Goal: Information Seeking & Learning: Compare options

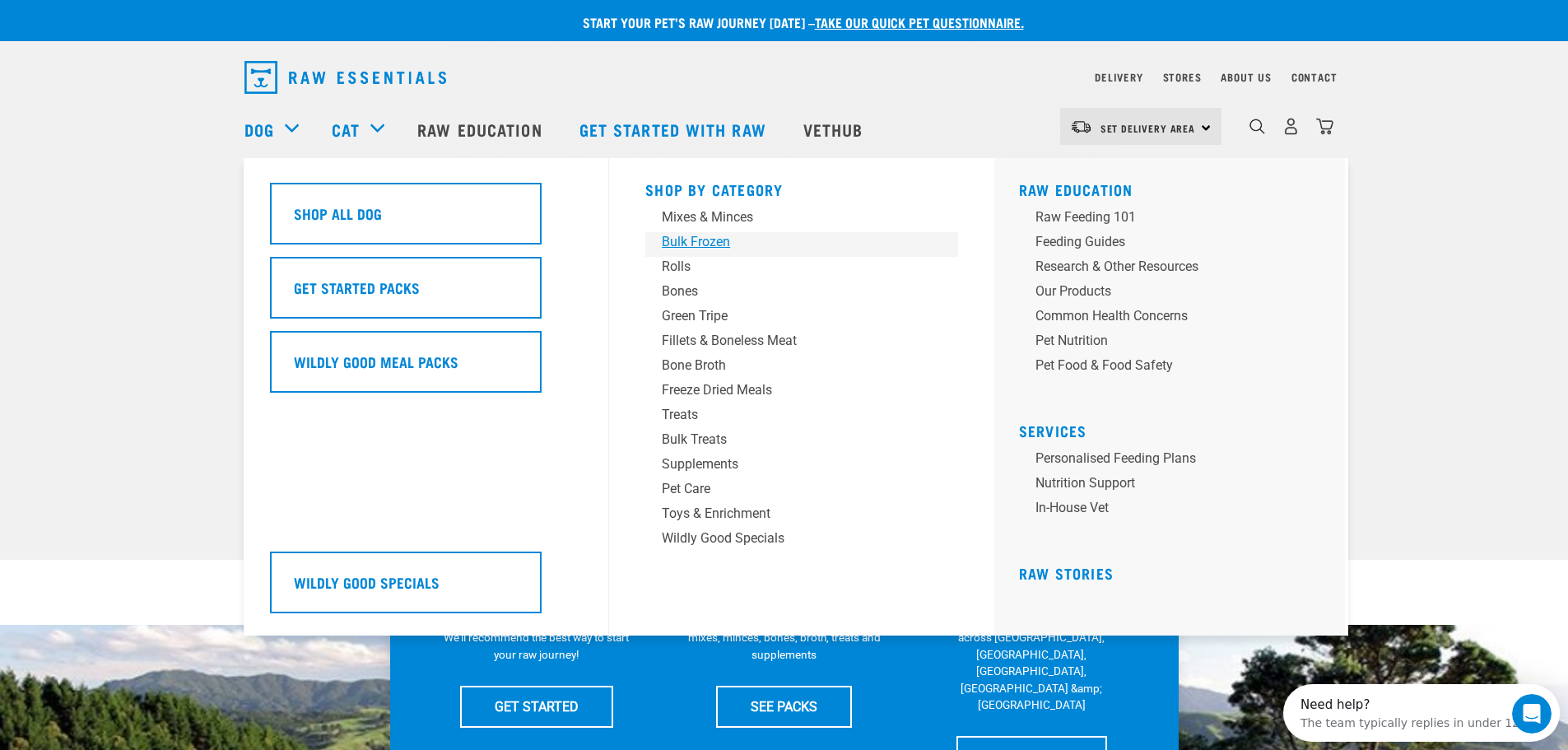
click at [689, 243] on div "Bulk Frozen" at bounding box center [789, 242] width 257 height 20
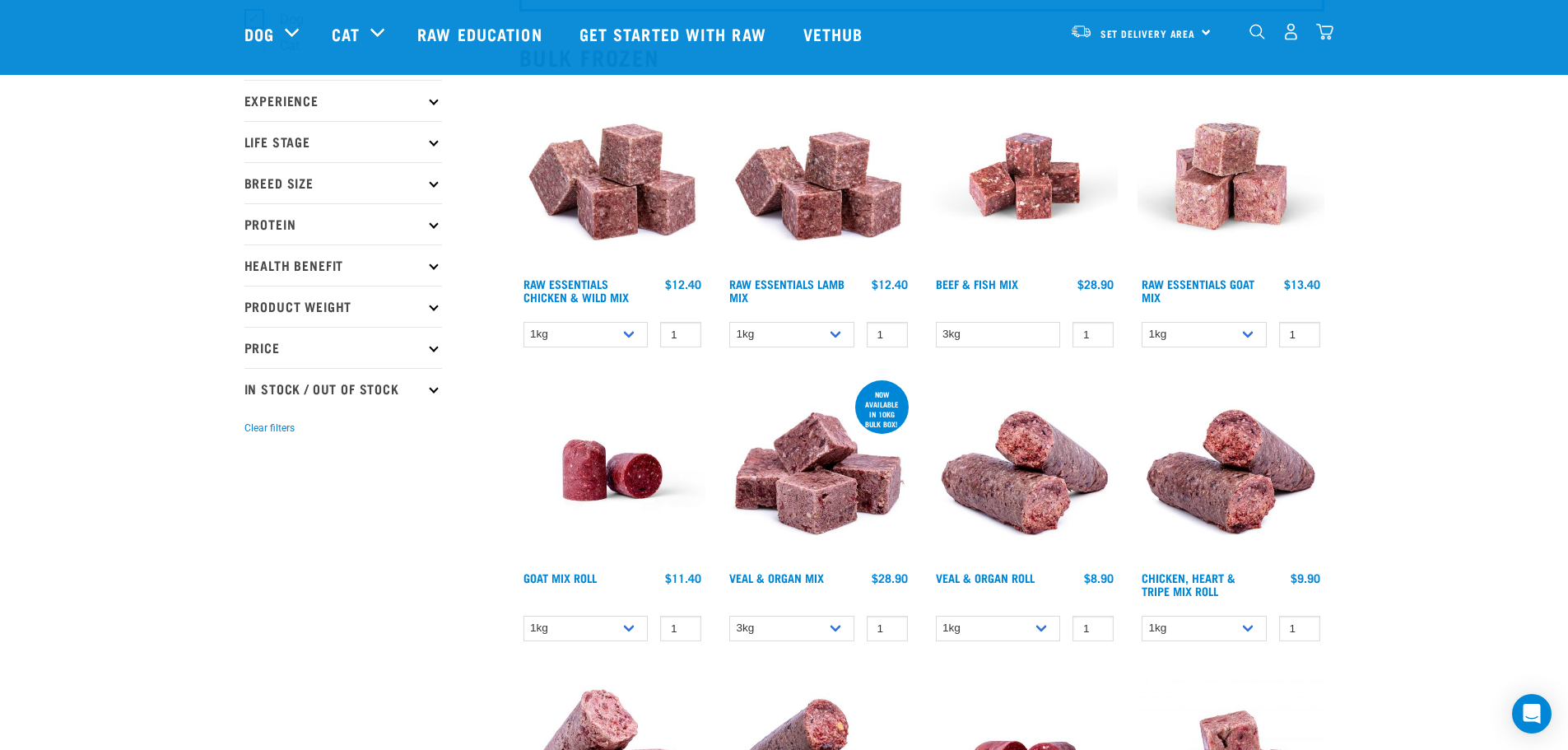
scroll to position [164, 0]
click at [768, 282] on link "Raw Essentials Lamb Mix" at bounding box center [787, 289] width 115 height 19
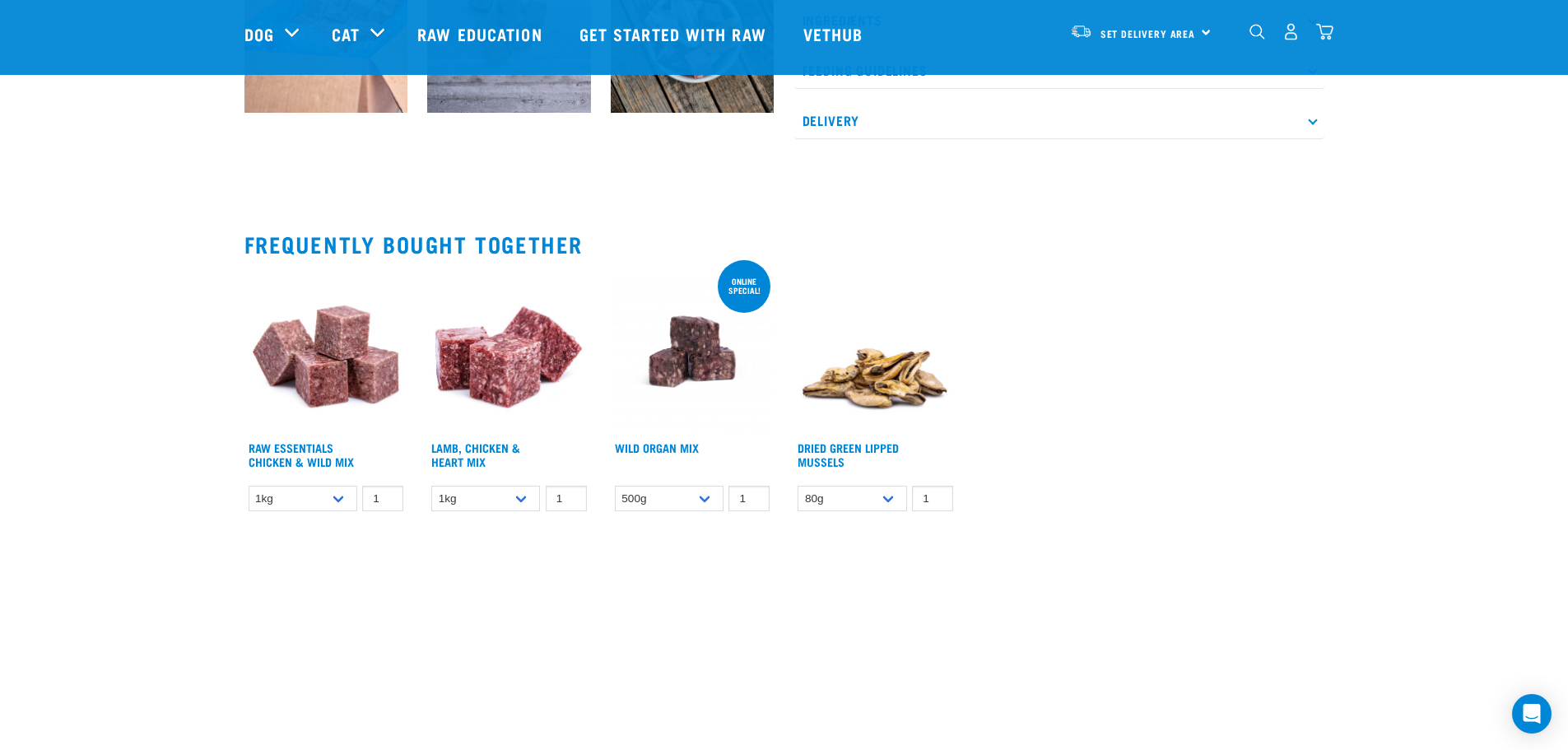
scroll to position [903, 0]
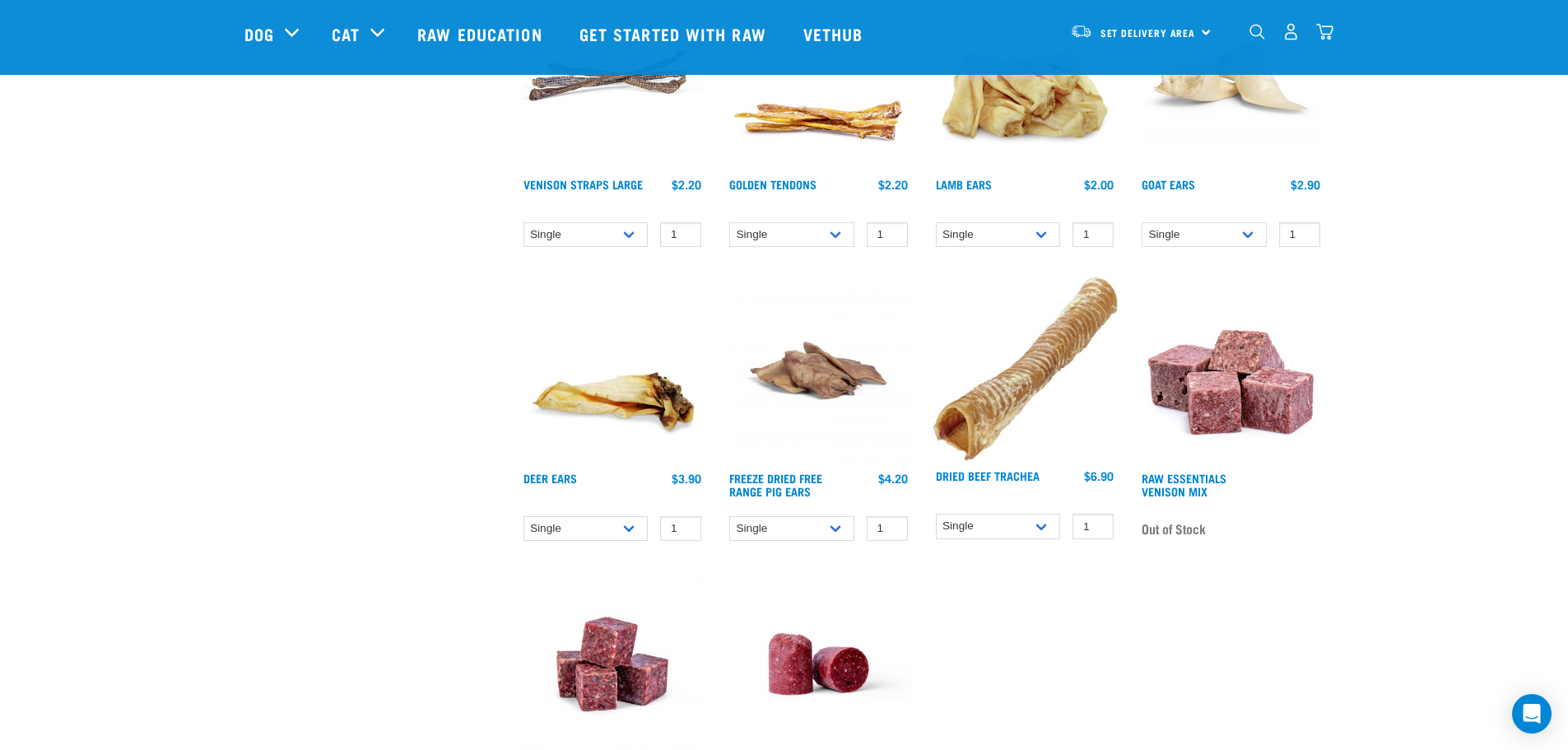
scroll to position [1730, 0]
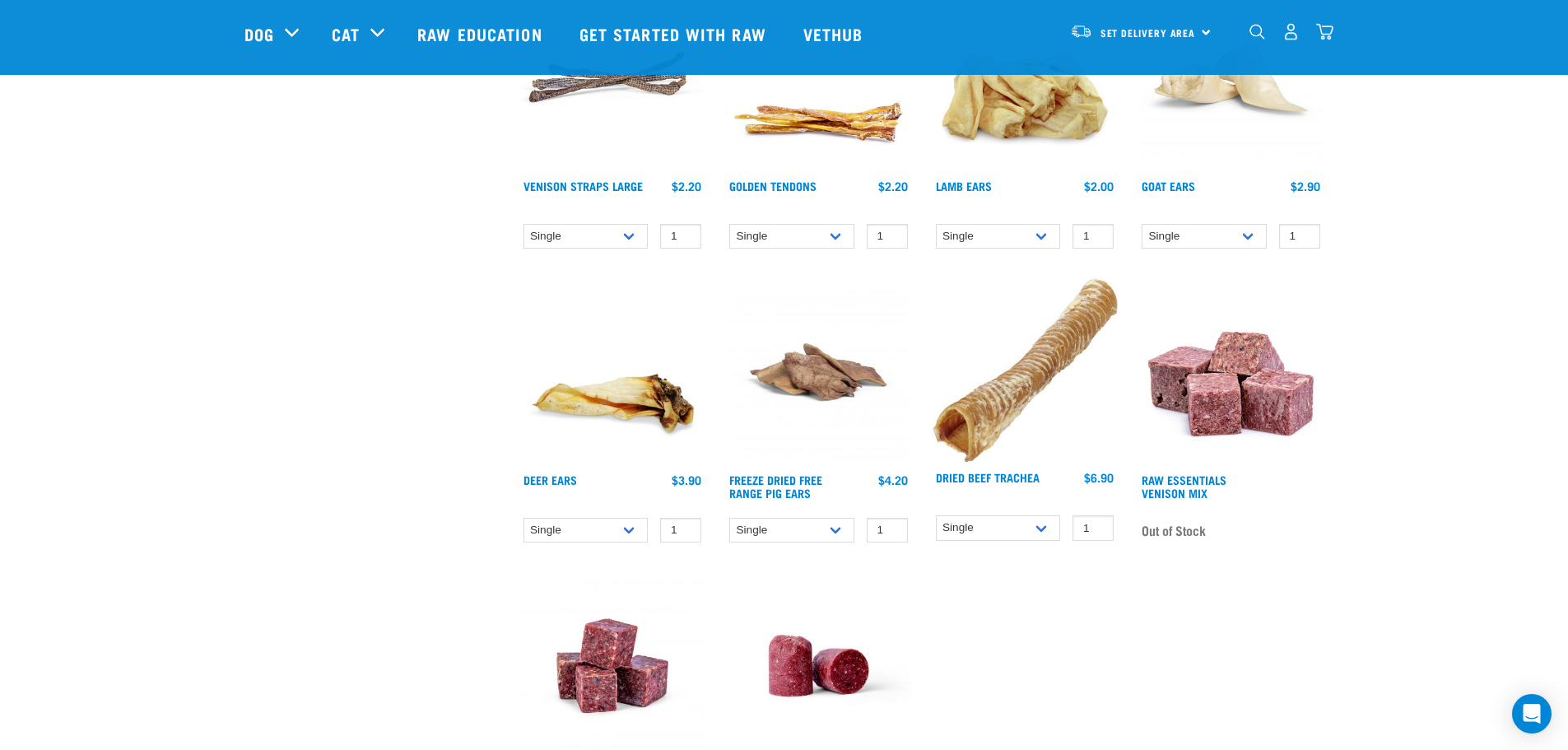
click at [1266, 402] on img at bounding box center [1231, 372] width 187 height 187
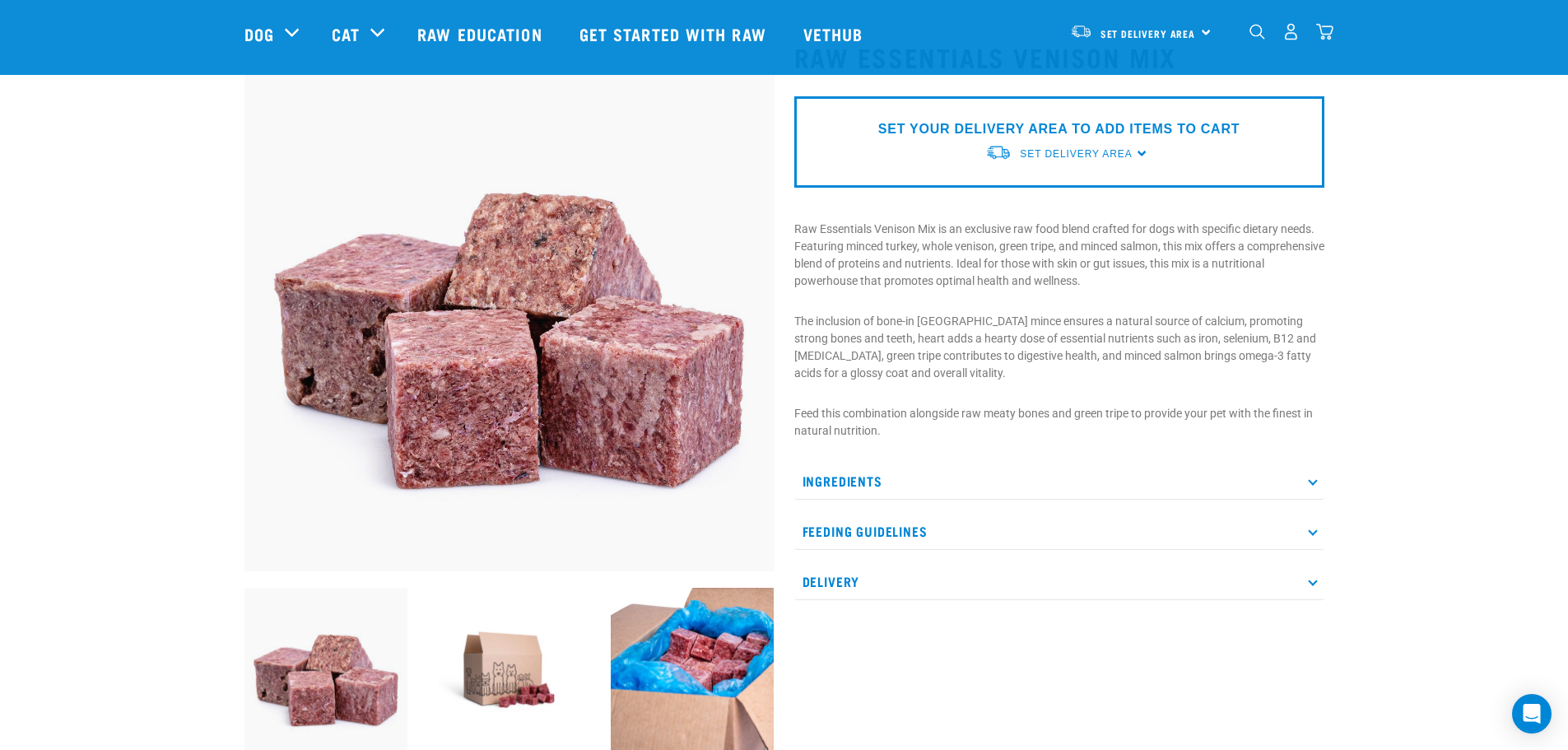
scroll to position [77, 0]
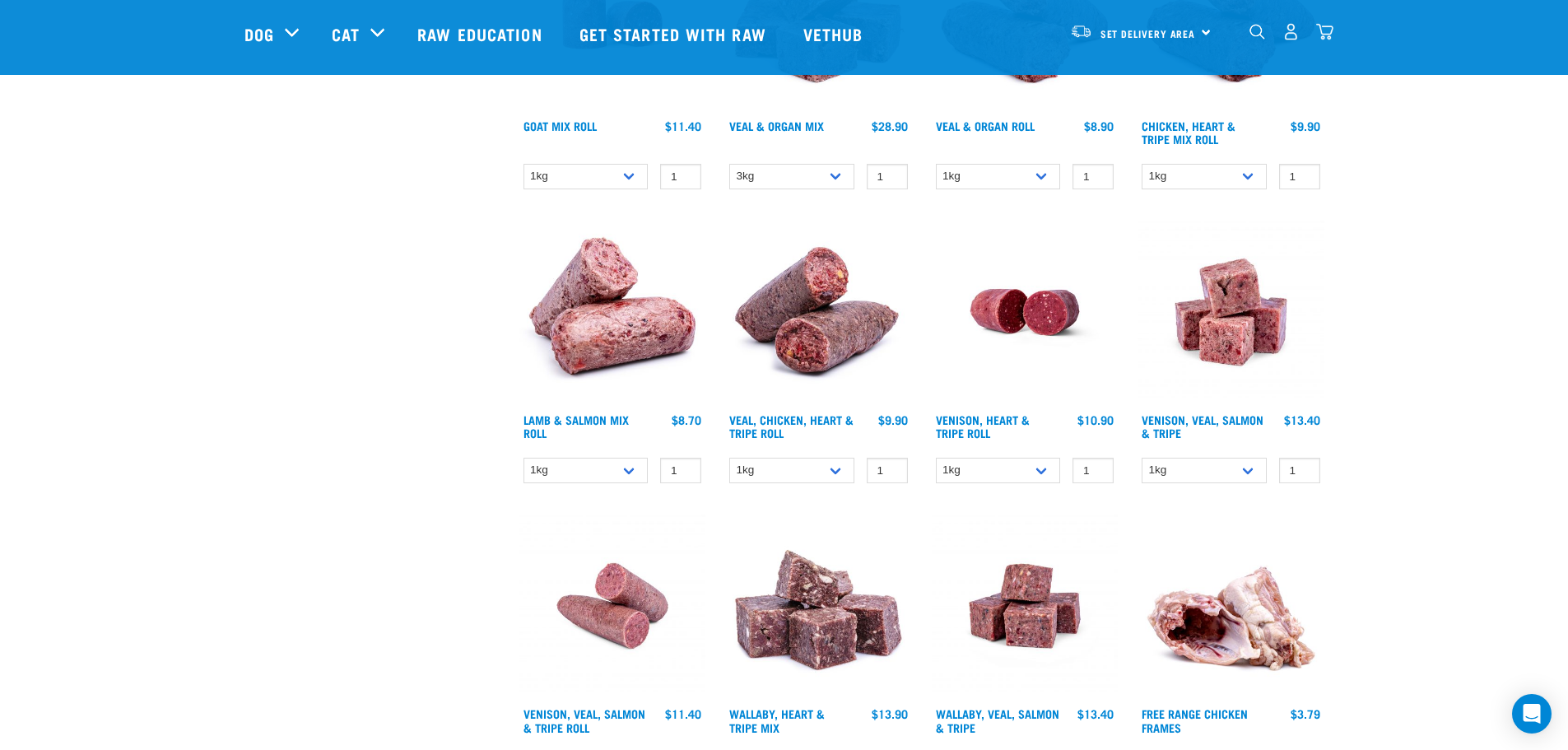
scroll to position [613, 0]
click at [1255, 477] on select "1kg 3kg Bulk (18kg)" at bounding box center [1204, 471] width 125 height 25
select select "327935"
click at [1142, 458] on select "1kg 3kg Bulk (18kg)" at bounding box center [1204, 471] width 125 height 25
click at [1244, 316] on img at bounding box center [1231, 313] width 187 height 187
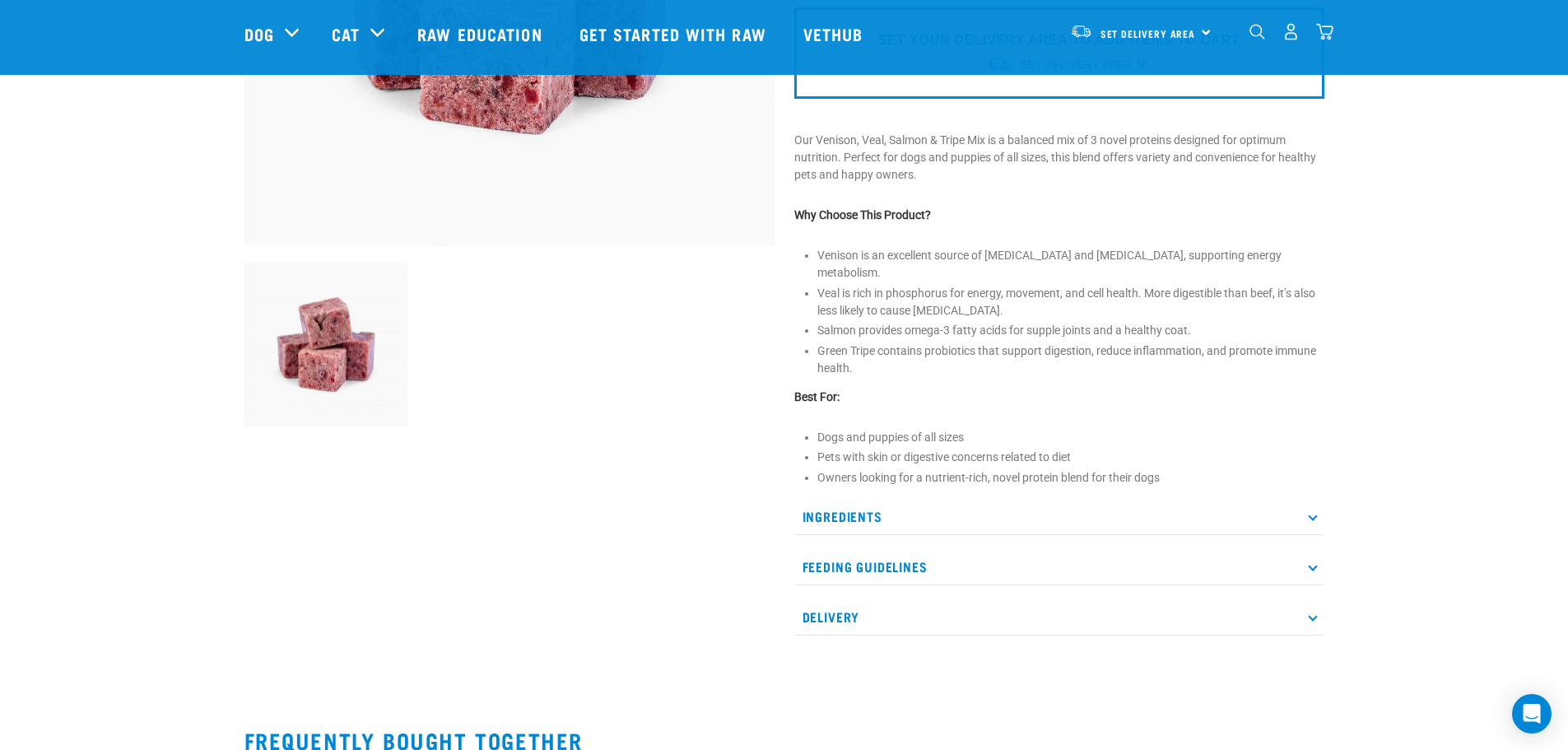
scroll to position [405, 0]
click at [1311, 510] on icon at bounding box center [1312, 514] width 9 height 9
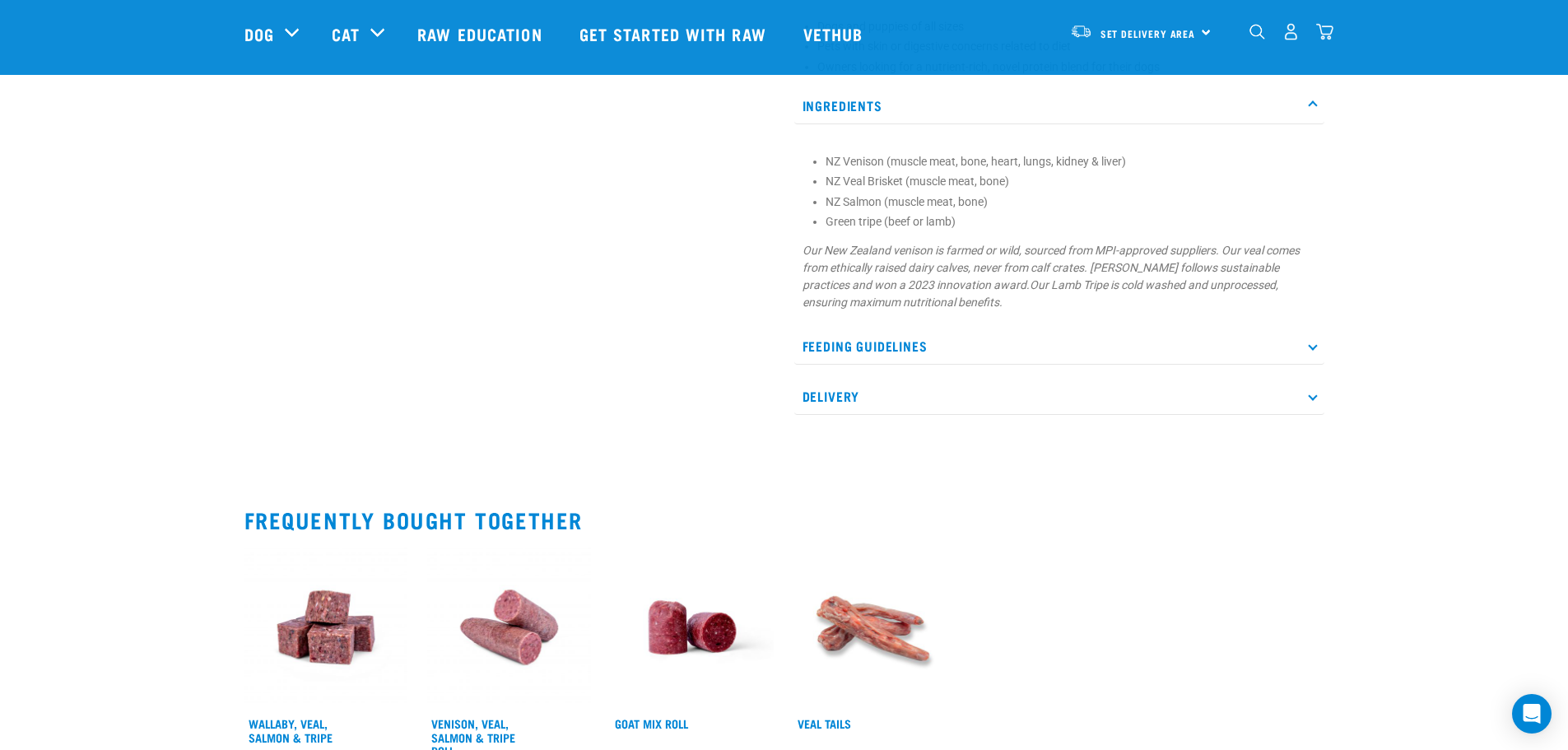
scroll to position [815, 0]
click at [1314, 340] on icon at bounding box center [1312, 344] width 9 height 9
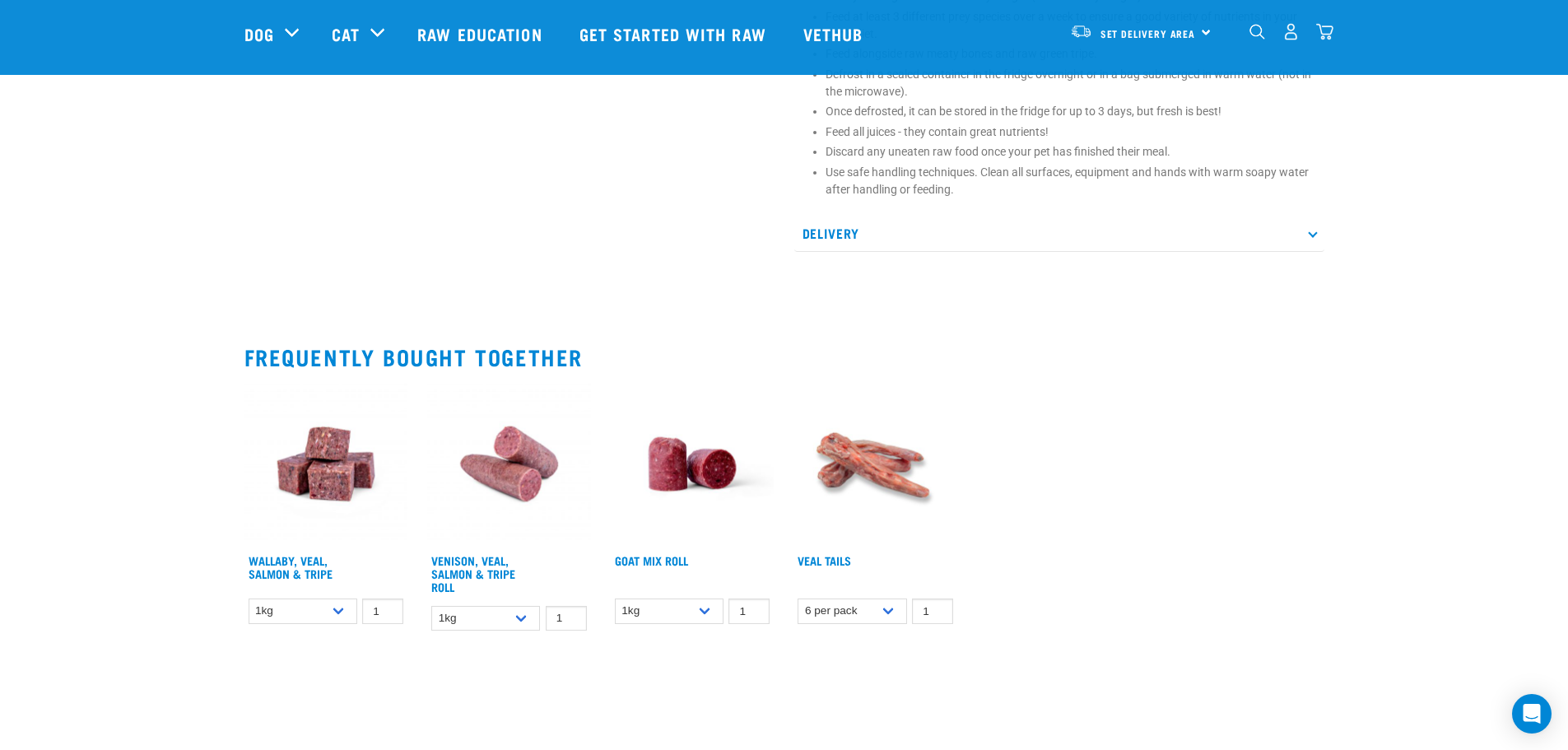
scroll to position [1221, 0]
click at [333, 598] on select "1kg 3kg Bulk (18kg)" at bounding box center [302, 611] width 108 height 25
click at [303, 556] on link "Wallaby, Veal, Salmon & Tripe" at bounding box center [291, 565] width 84 height 19
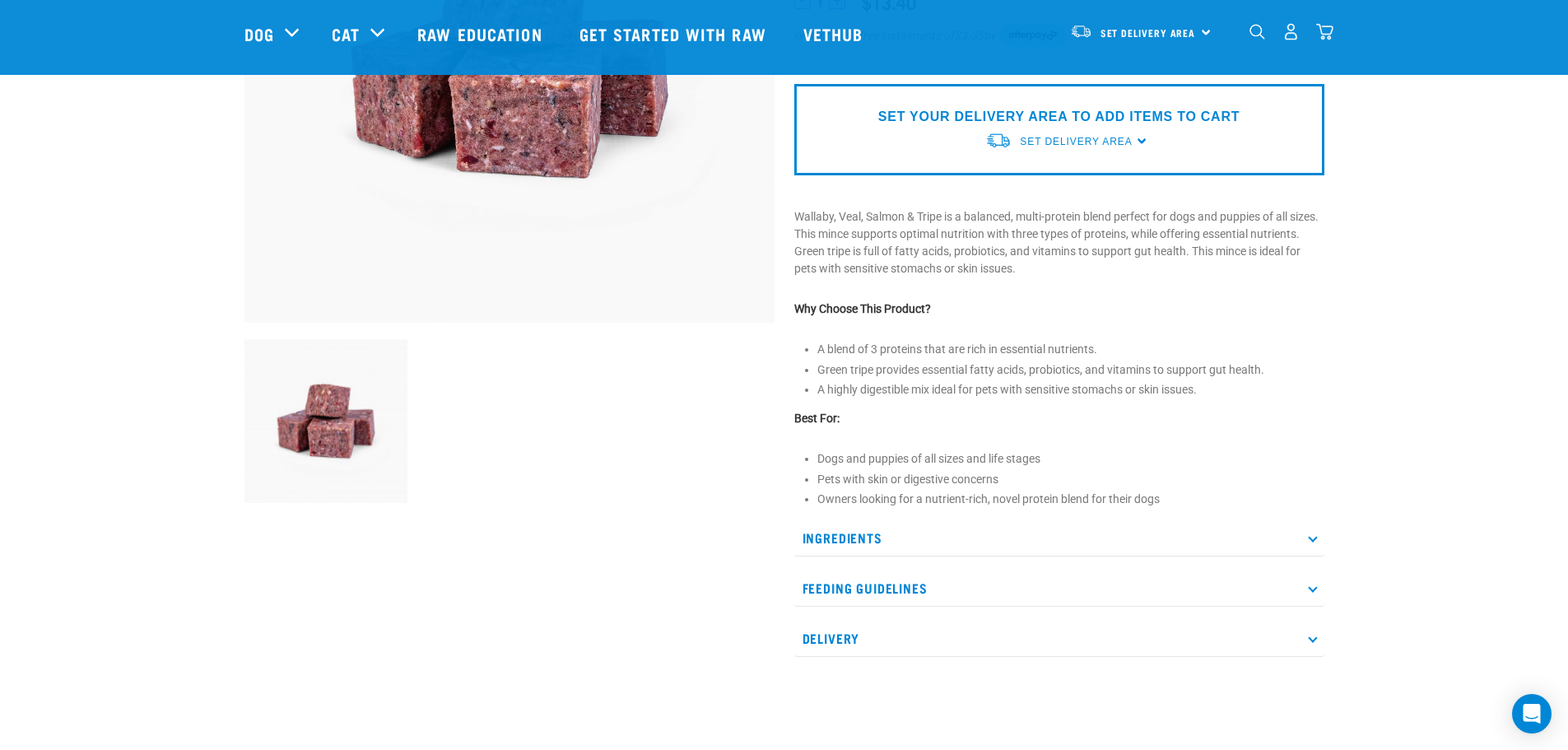
scroll to position [329, 0]
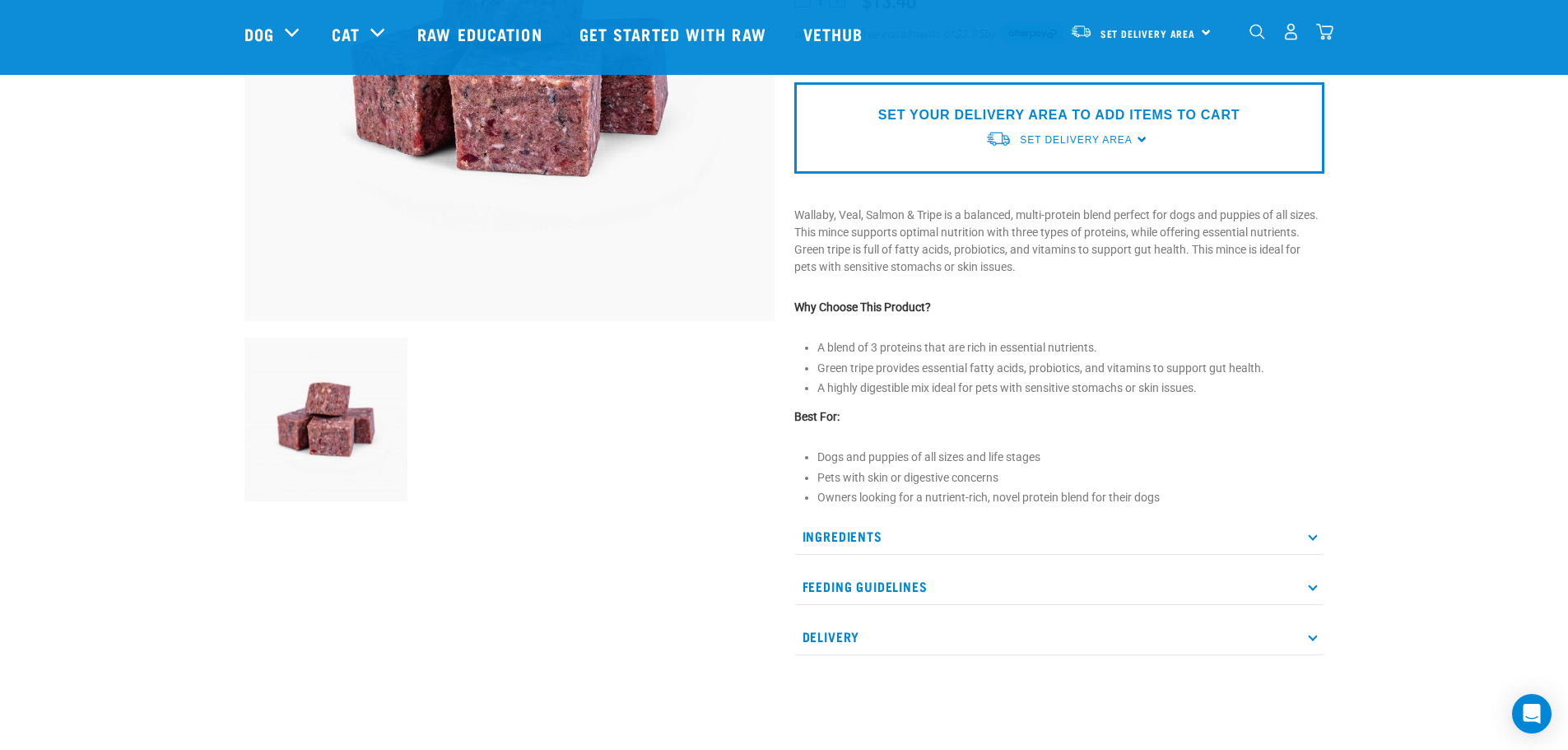
click at [1316, 534] on icon at bounding box center [1312, 535] width 9 height 9
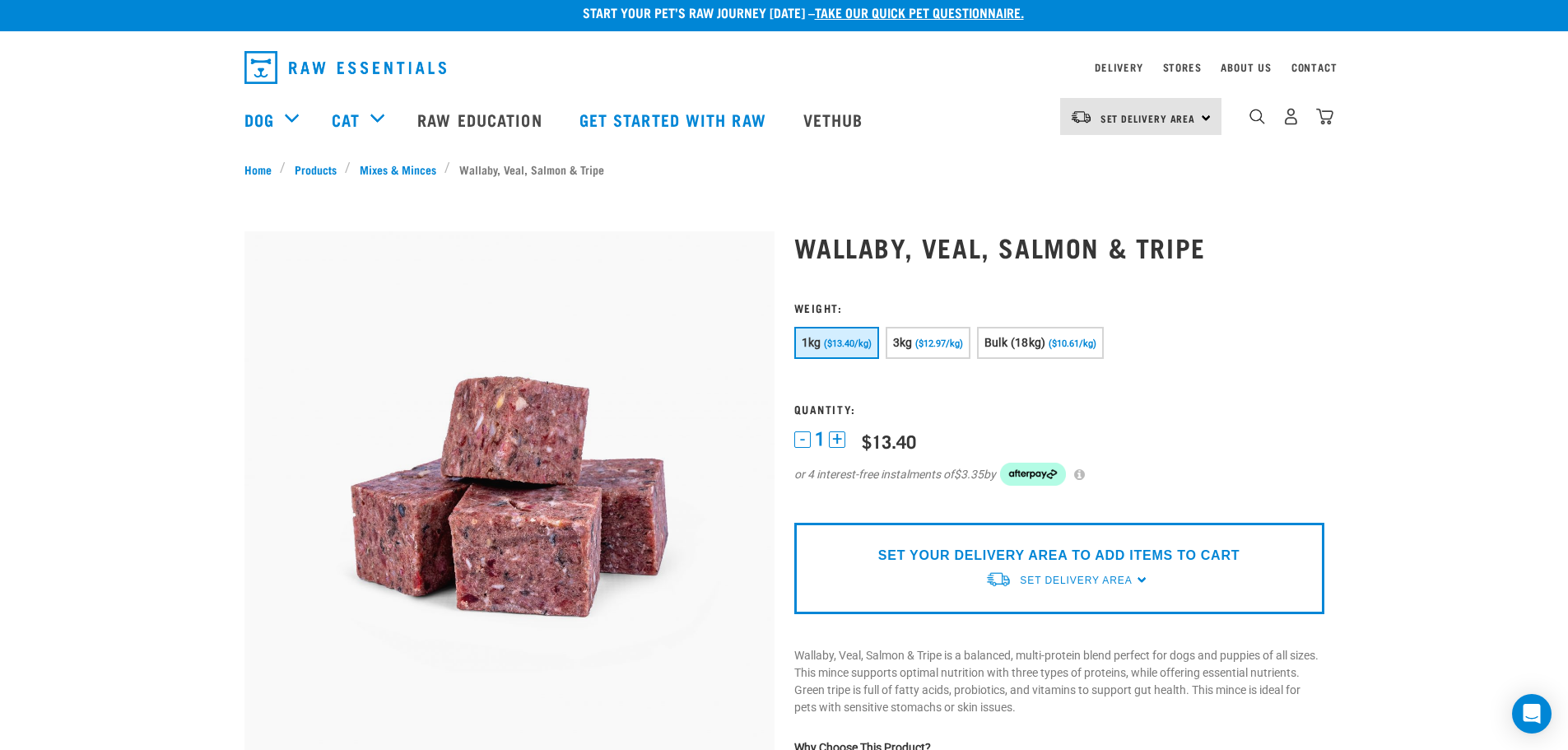
scroll to position [0, 0]
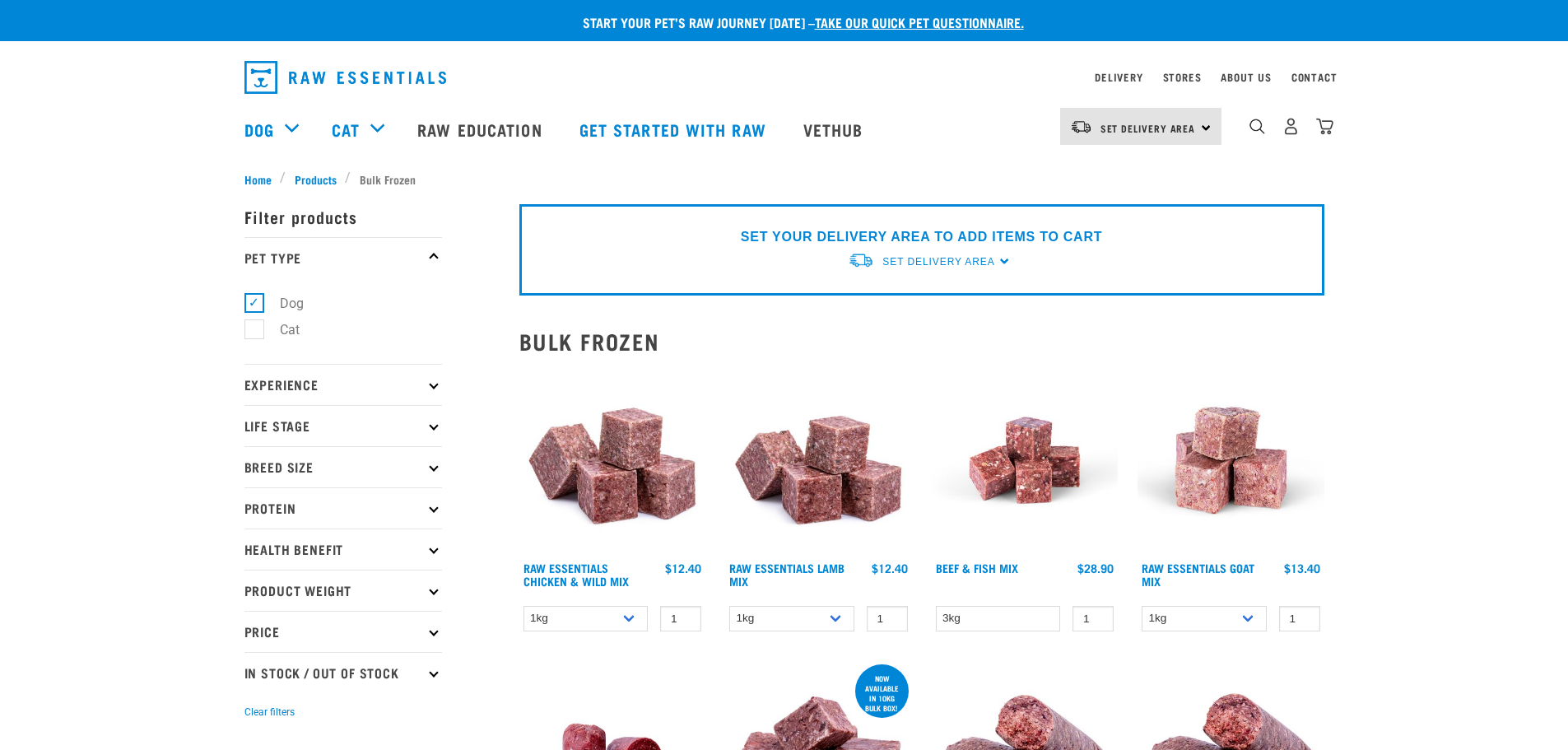
select select "327935"
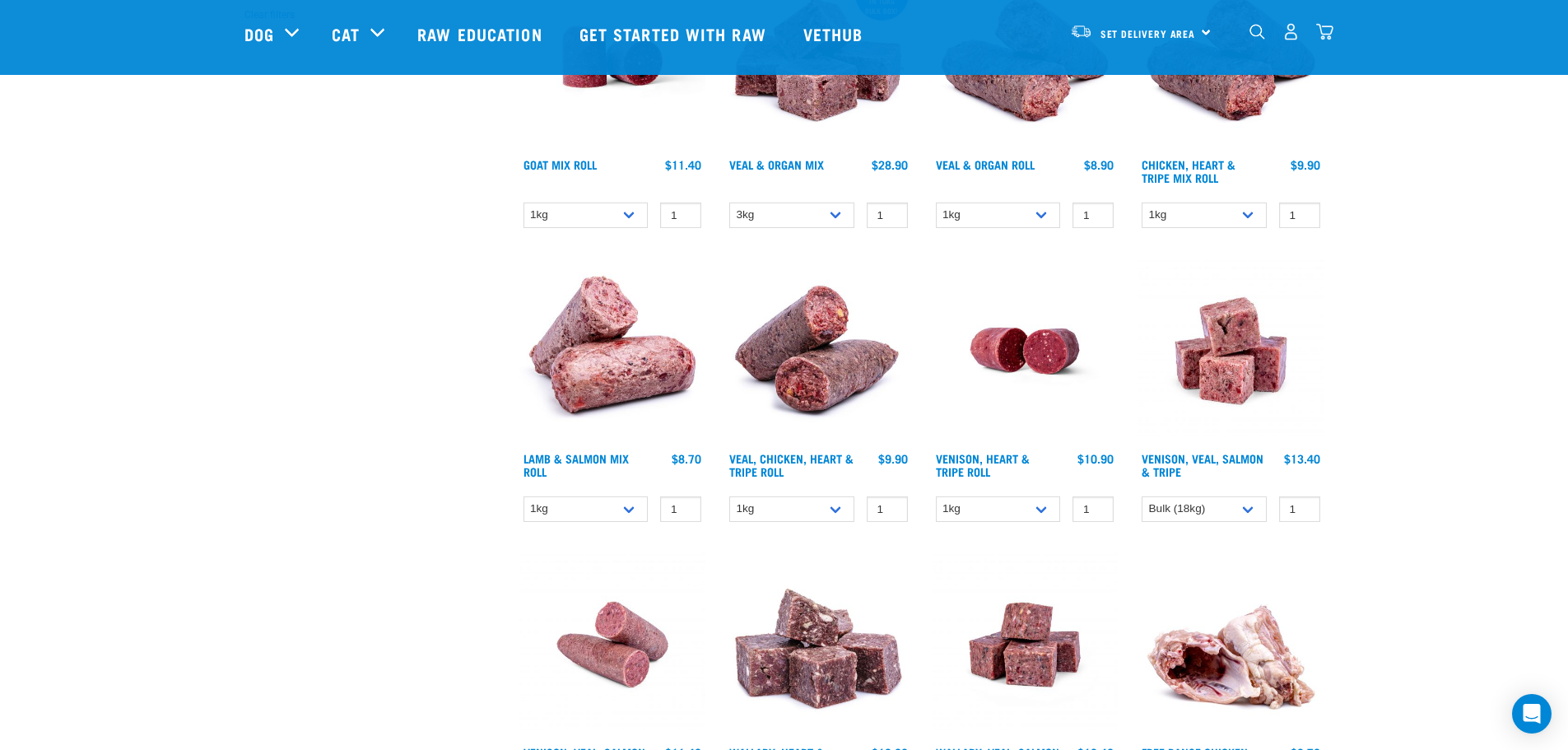
scroll to position [575, 0]
click at [614, 514] on select "1kg Bulk (10kg)" at bounding box center [586, 510] width 125 height 25
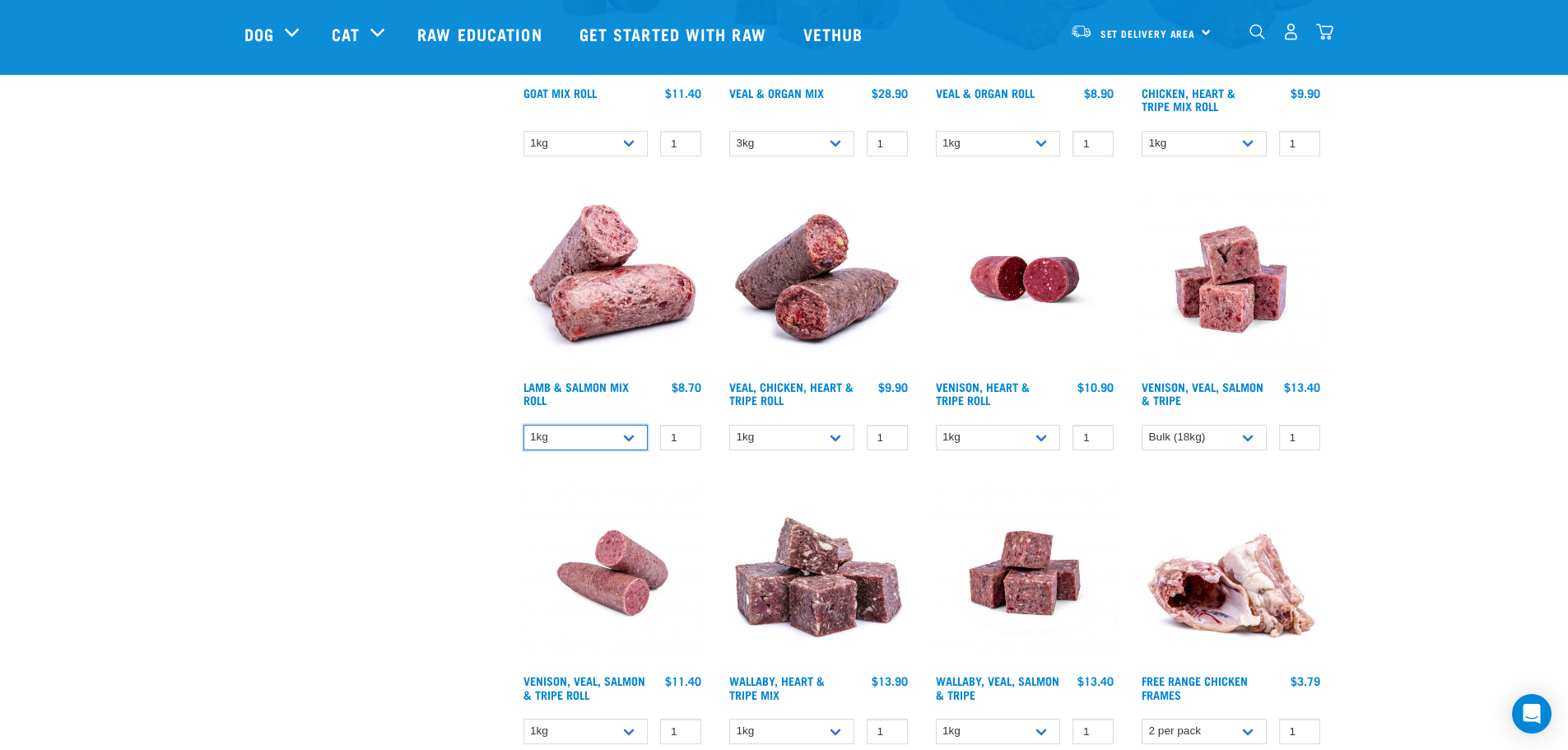
scroll to position [647, 0]
click at [1050, 429] on select "1kg Bulk (10kg)" at bounding box center [998, 438] width 125 height 25
select select "418565"
click at [936, 425] on select "1kg Bulk (10kg)" at bounding box center [998, 438] width 125 height 25
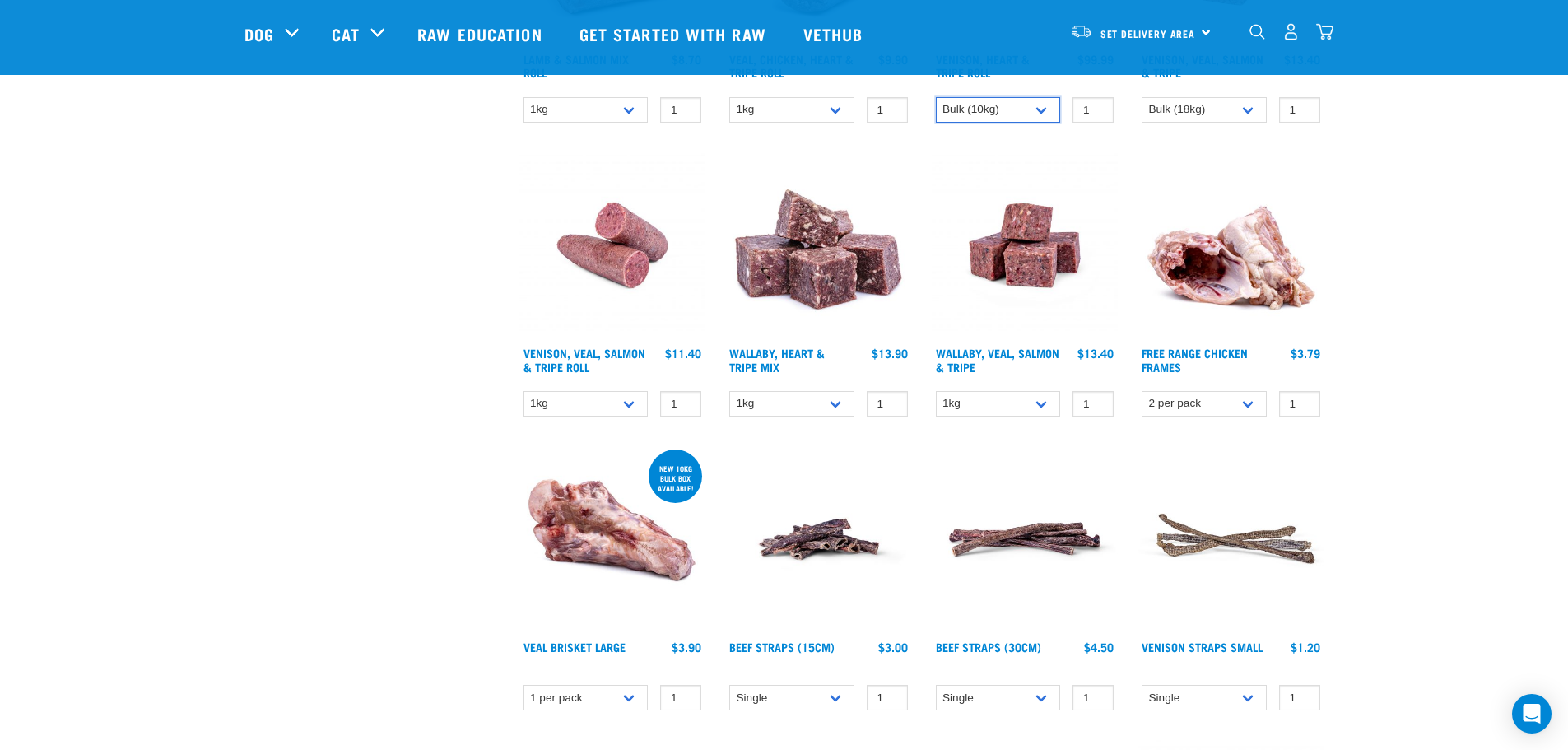
scroll to position [976, 0]
click at [633, 398] on select "1kg Bulk (10kg)" at bounding box center [586, 403] width 125 height 25
select select "336057"
click at [524, 390] on select "1kg Bulk (10kg)" at bounding box center [586, 403] width 125 height 25
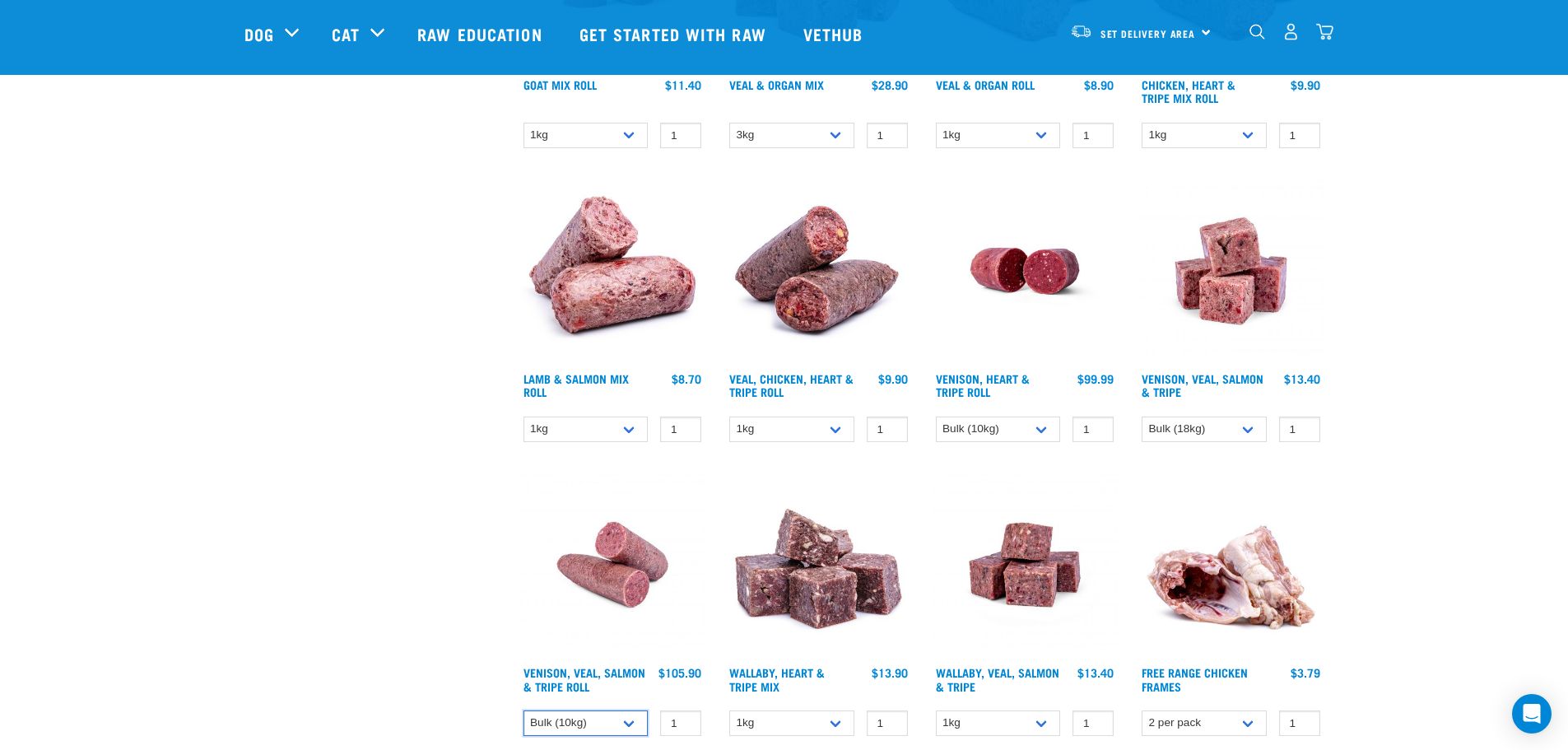
scroll to position [655, 0]
click at [635, 422] on select "1kg Bulk (10kg)" at bounding box center [586, 430] width 125 height 25
click at [635, 424] on select "1kg Bulk (10kg)" at bounding box center [586, 430] width 125 height 25
select select "913"
click at [524, 417] on select "1kg Bulk (10kg)" at bounding box center [586, 430] width 125 height 25
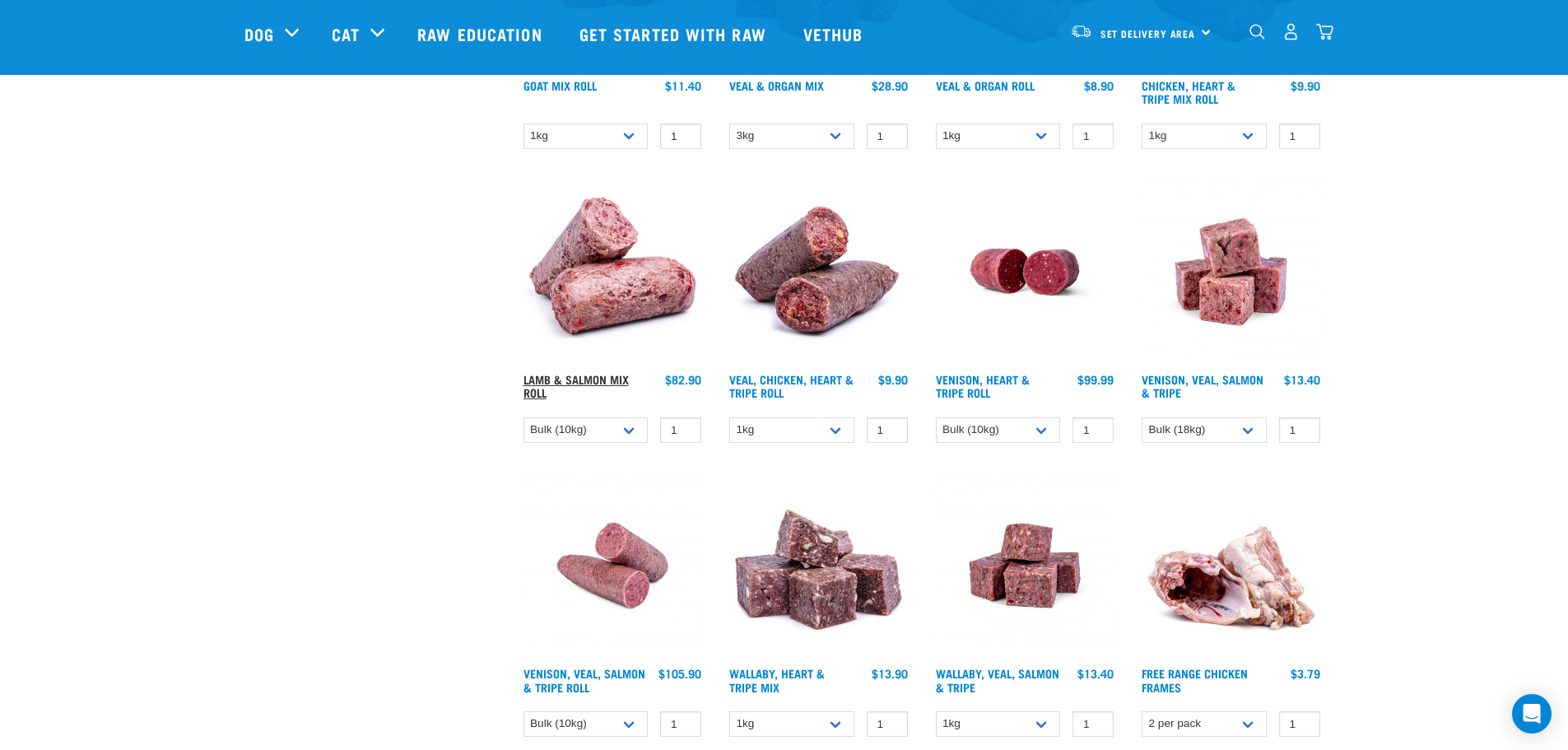
click at [607, 376] on link "Lamb & Salmon Mix Roll" at bounding box center [577, 385] width 105 height 19
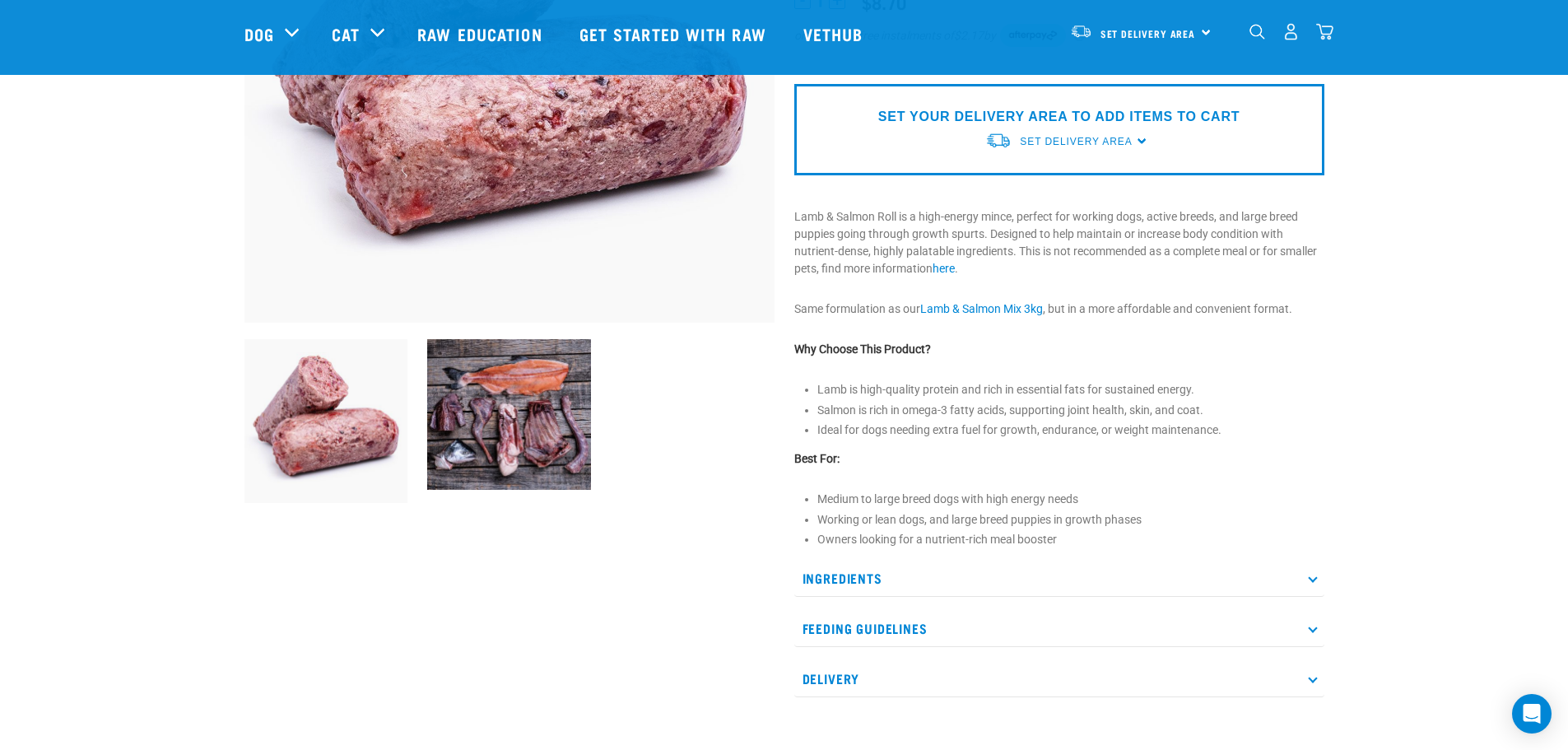
scroll to position [329, 0]
click at [487, 446] on img at bounding box center [509, 414] width 164 height 150
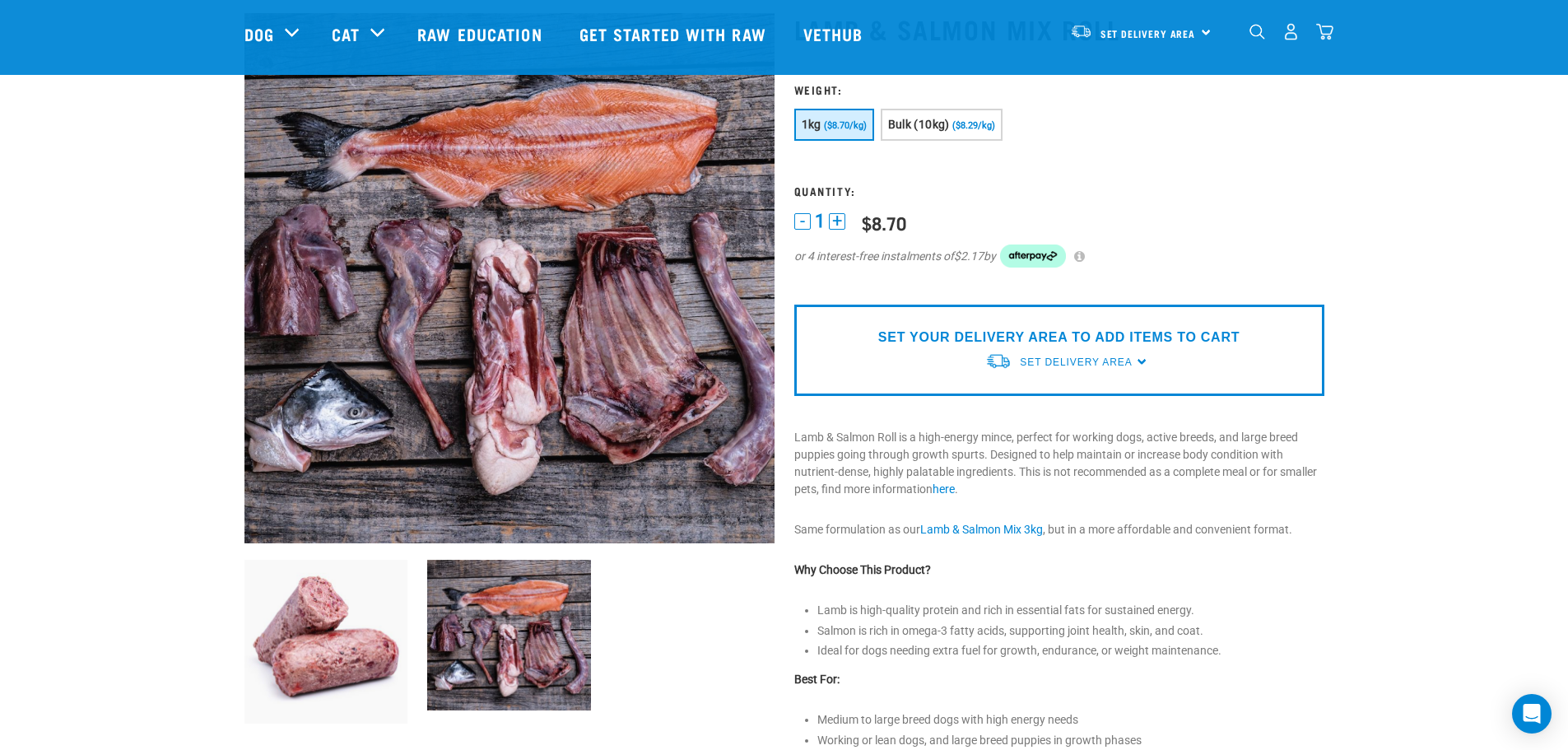
scroll to position [0, 0]
